Goal: Information Seeking & Learning: Understand process/instructions

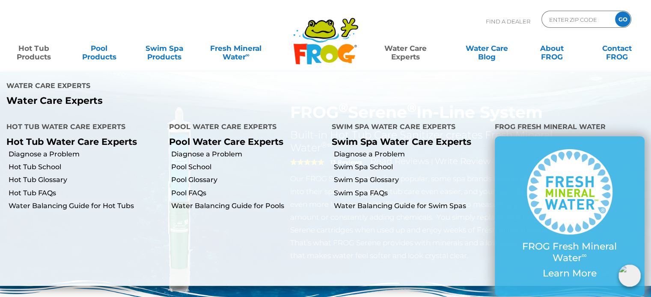
click at [408, 50] on link "Water Care Experts" at bounding box center [405, 48] width 83 height 17
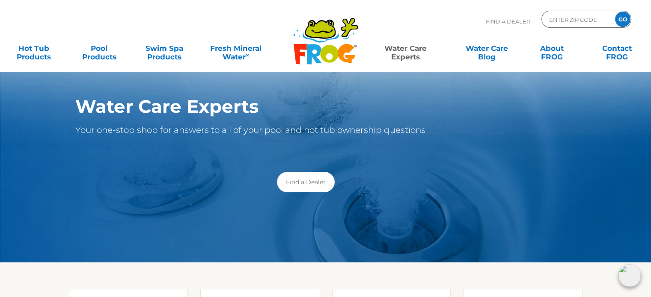
click at [408, 50] on link "Water Care Experts" at bounding box center [405, 48] width 83 height 17
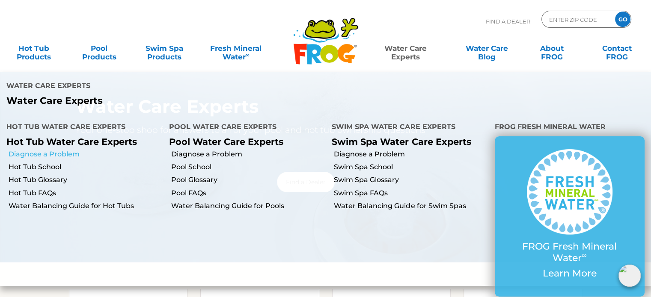
click at [58, 150] on link "Diagnose a Problem" at bounding box center [86, 154] width 154 height 9
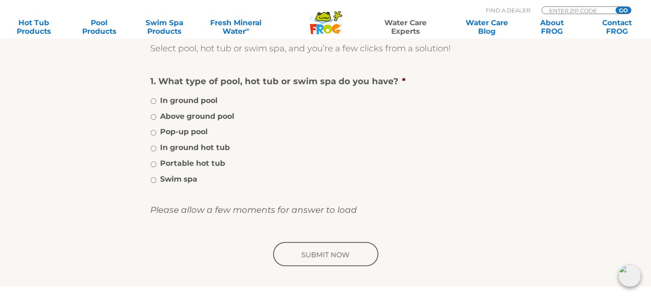
scroll to position [171, 0]
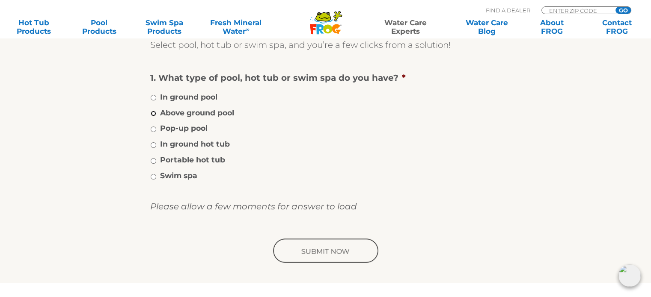
click at [152, 113] on input "Above ground pool" at bounding box center [154, 114] width 6 height 6
radio input "true"
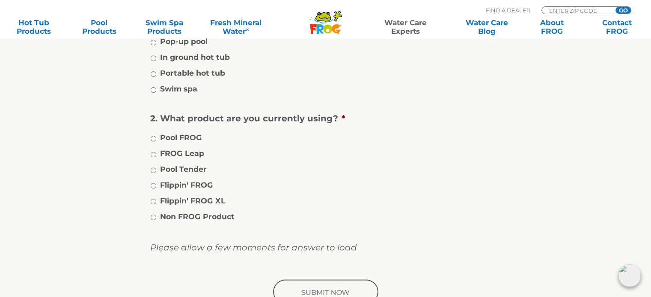
scroll to position [257, 0]
click at [152, 75] on input "Portable hot tub" at bounding box center [154, 76] width 6 height 6
radio input "true"
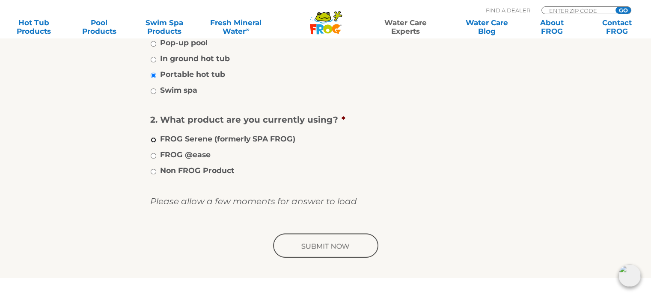
click at [153, 139] on input "FROG Serene (formerly SPA FROG)" at bounding box center [154, 140] width 6 height 6
radio input "true"
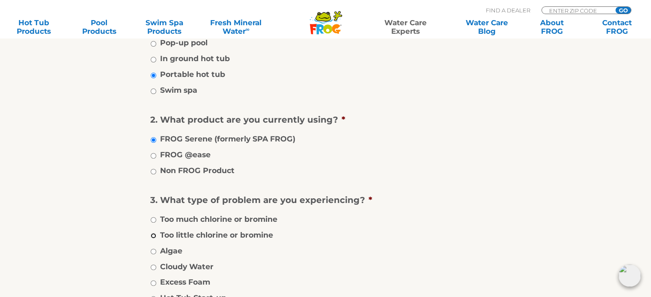
click at [152, 236] on input "Too little chlorine or bromine" at bounding box center [154, 236] width 6 height 6
radio input "true"
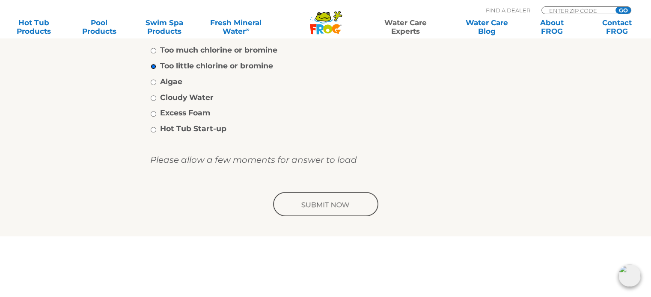
scroll to position [428, 0]
click at [313, 202] on input "image" at bounding box center [325, 203] width 109 height 27
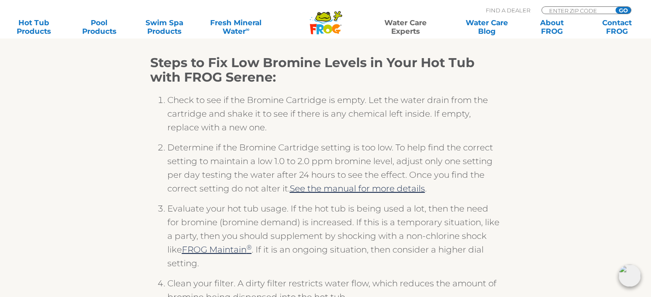
scroll to position [171, 0]
click at [396, 190] on link "See the manual for more details" at bounding box center [357, 188] width 135 height 10
